Goal: Task Accomplishment & Management: Use online tool/utility

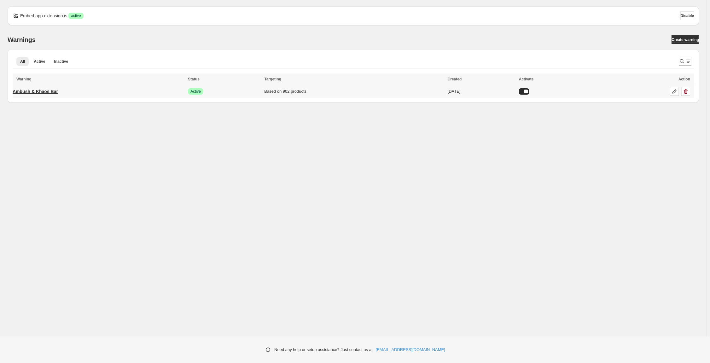
click at [58, 95] on p "Ambush & Khaos Bar" at bounding box center [35, 91] width 45 height 6
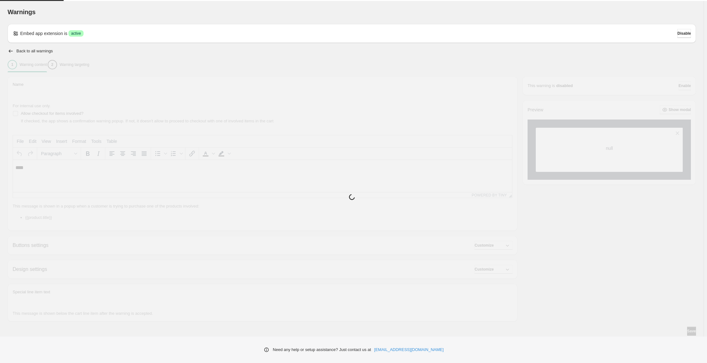
type input "**********"
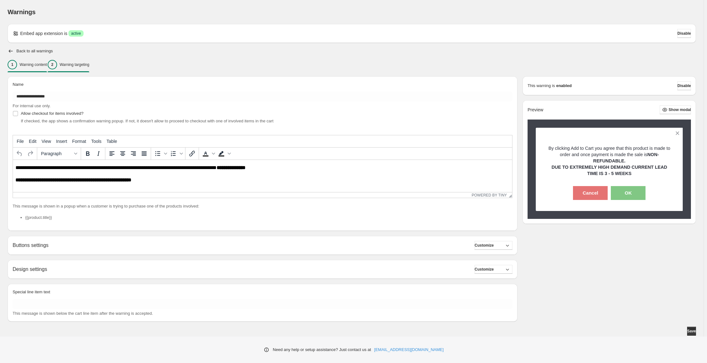
click at [89, 71] on button "2 Warning targeting" at bounding box center [69, 64] width 42 height 13
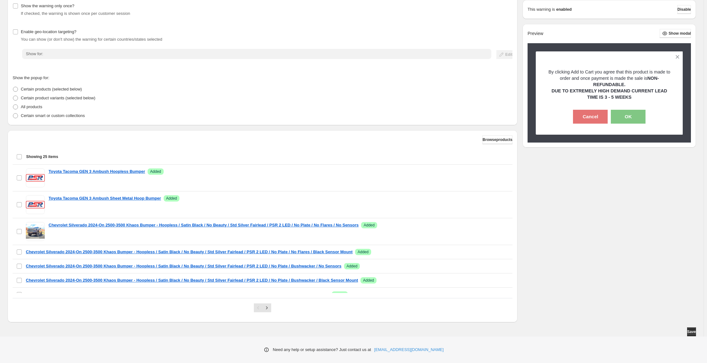
click at [23, 164] on div "Select all 25 items Showing 25 items" at bounding box center [262, 156] width 492 height 15
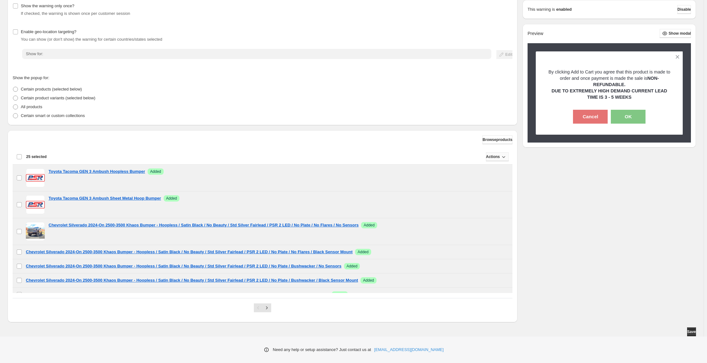
click at [486, 159] on span "Actions" at bounding box center [493, 156] width 14 height 5
click at [574, 215] on div "Show the warning only once? If checked, the warning is shown once per customer …" at bounding box center [352, 160] width 689 height 326
click at [26, 160] on div "Deselect all 25 items 25 selected" at bounding box center [31, 157] width 30 height 6
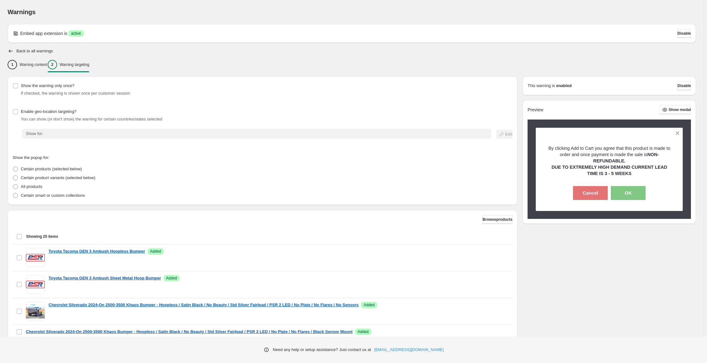
click at [561, 15] on div "Warnings" at bounding box center [352, 12] width 689 height 9
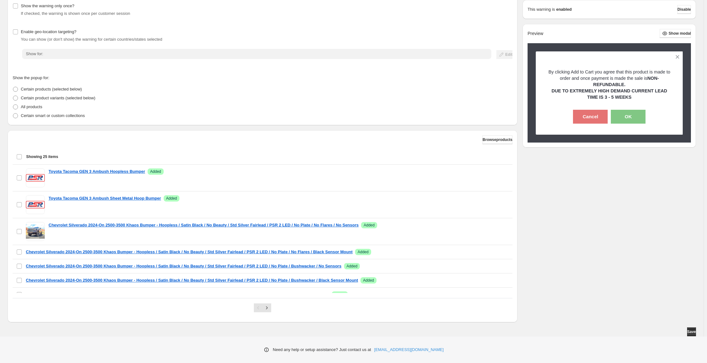
scroll to position [126, 0]
click at [26, 163] on div "Select all 25 items Showing 25 items" at bounding box center [262, 156] width 492 height 15
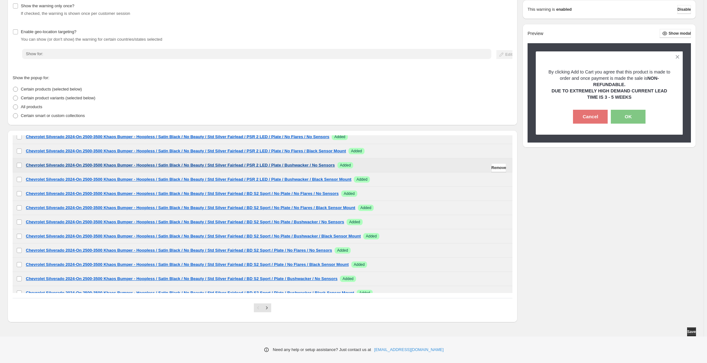
scroll to position [0, 0]
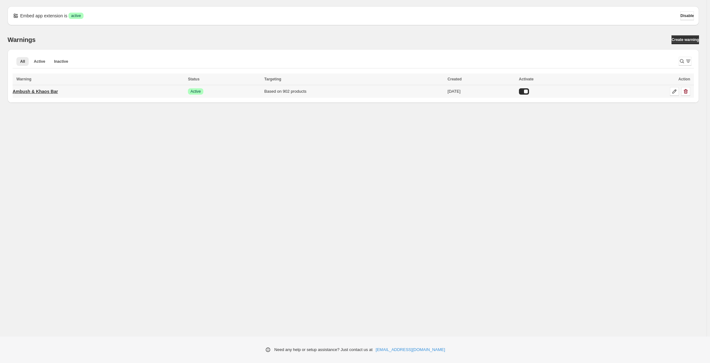
click at [58, 95] on p "Ambush & Khaos Bar" at bounding box center [35, 91] width 45 height 6
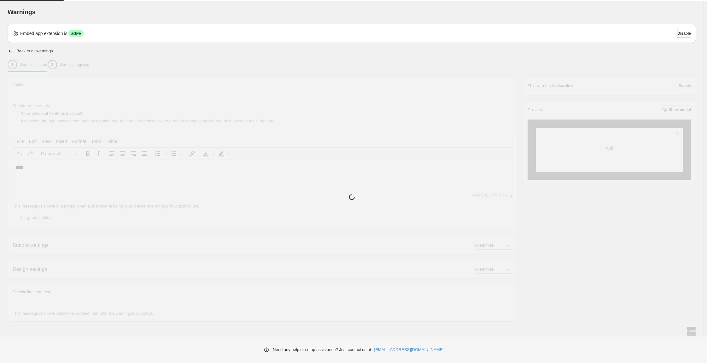
type input "**********"
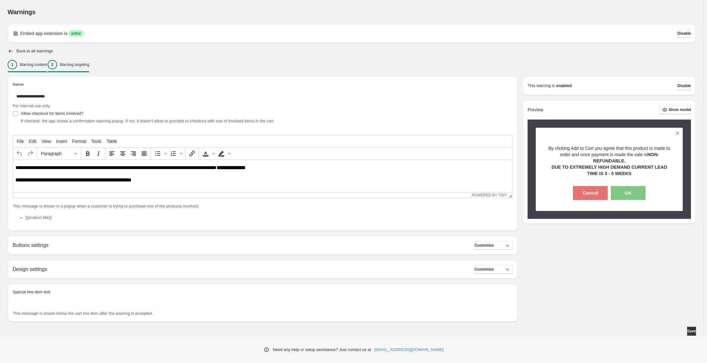
click at [89, 69] on div "2 Warning targeting" at bounding box center [69, 64] width 42 height 9
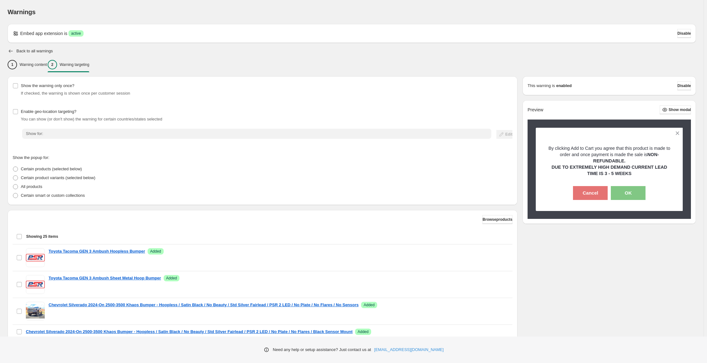
click at [14, 54] on icon "button" at bounding box center [11, 51] width 6 height 6
